Goal: Use online tool/utility

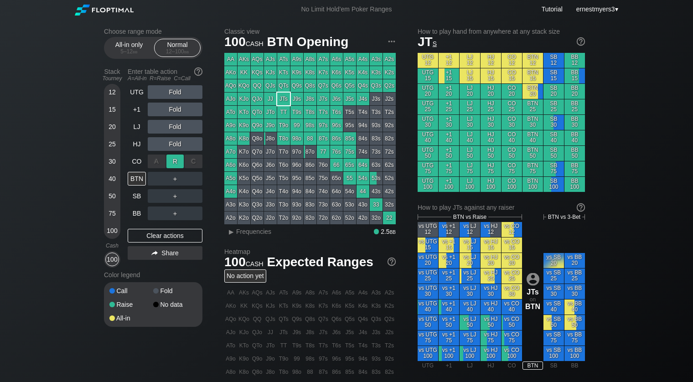
click at [173, 160] on div "R ✕" at bounding box center [175, 162] width 18 height 14
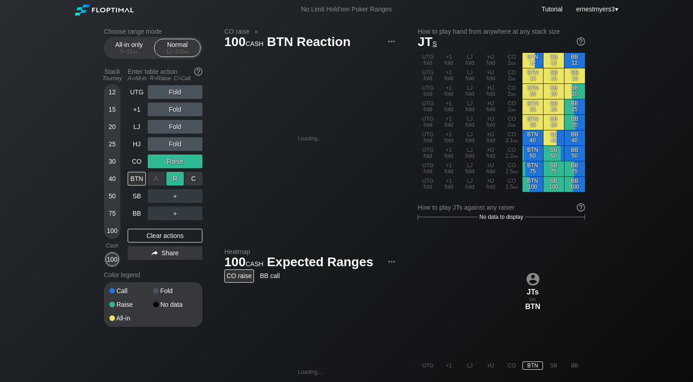
click at [173, 177] on div "R ✕" at bounding box center [175, 179] width 18 height 14
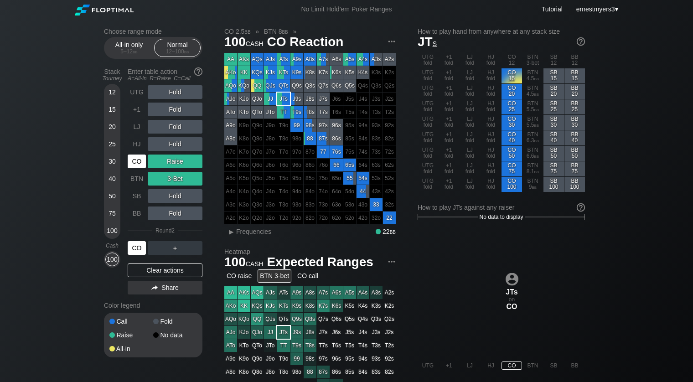
click at [137, 249] on div "CO" at bounding box center [137, 248] width 18 height 14
click at [181, 266] on div "Clear actions" at bounding box center [165, 271] width 75 height 14
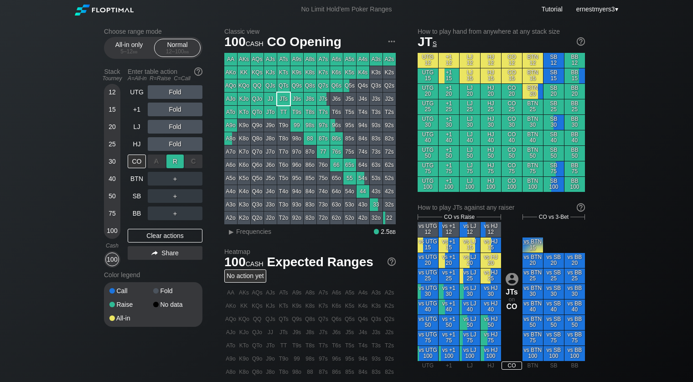
click at [175, 163] on div "R ✕" at bounding box center [175, 162] width 18 height 14
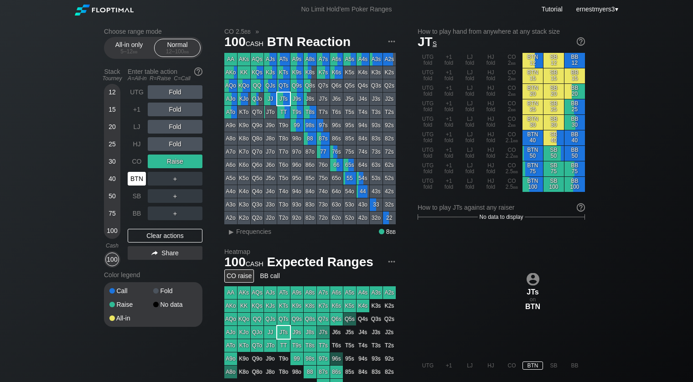
click at [131, 179] on div "BTN" at bounding box center [137, 179] width 18 height 14
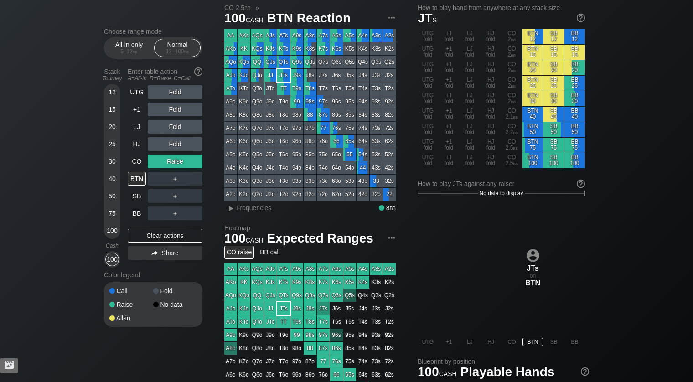
scroll to position [25, 0]
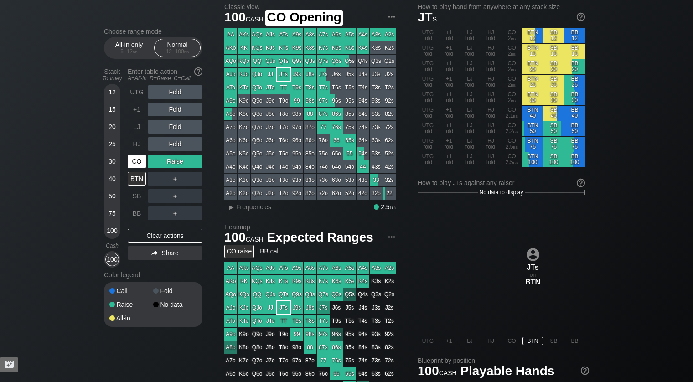
click at [138, 162] on div "CO" at bounding box center [137, 162] width 18 height 14
